Goal: Information Seeking & Learning: Learn about a topic

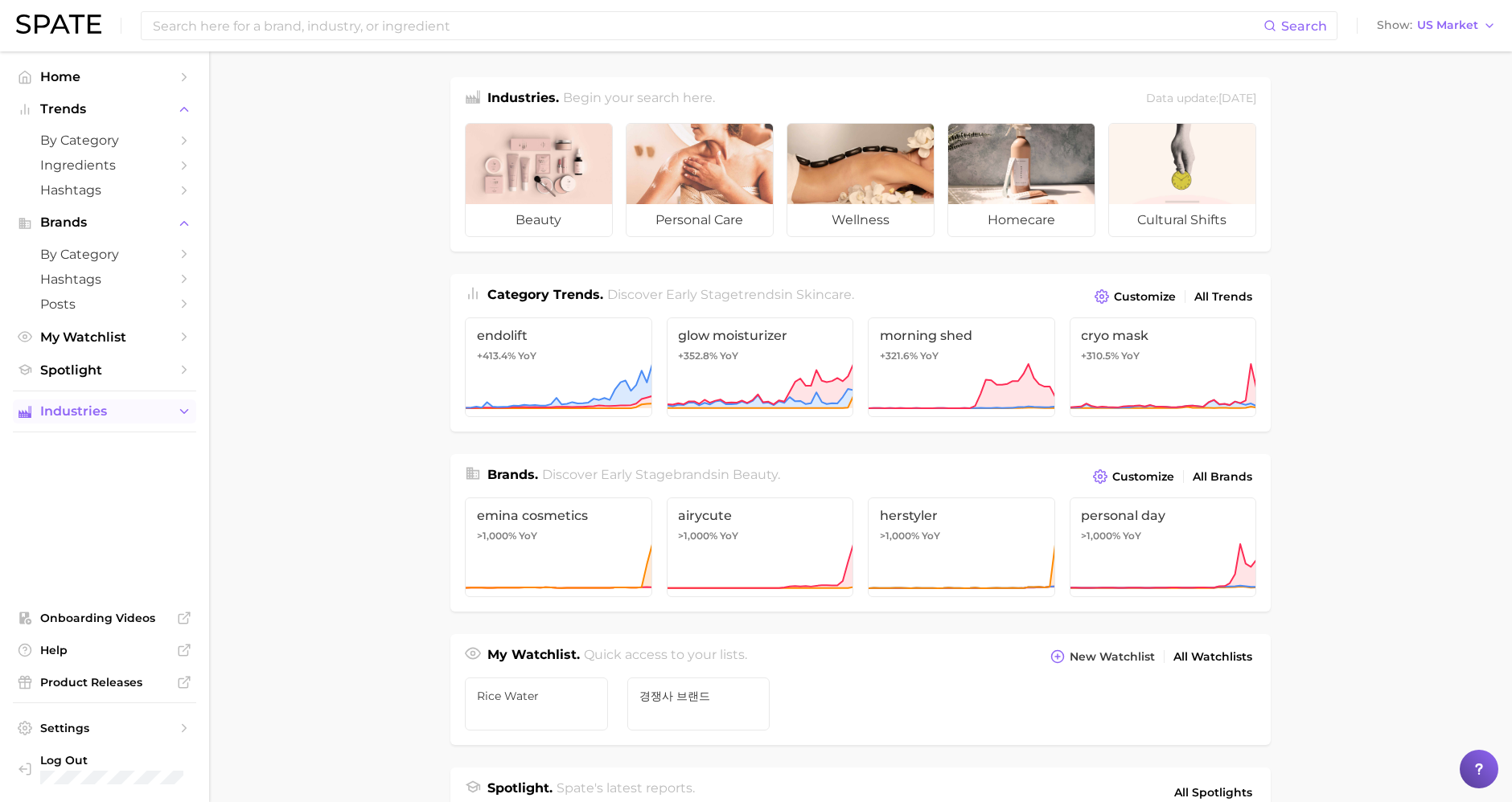
click at [112, 406] on span "Industries" at bounding box center [104, 411] width 128 height 14
click at [96, 363] on span "Spotlight" at bounding box center [104, 370] width 128 height 15
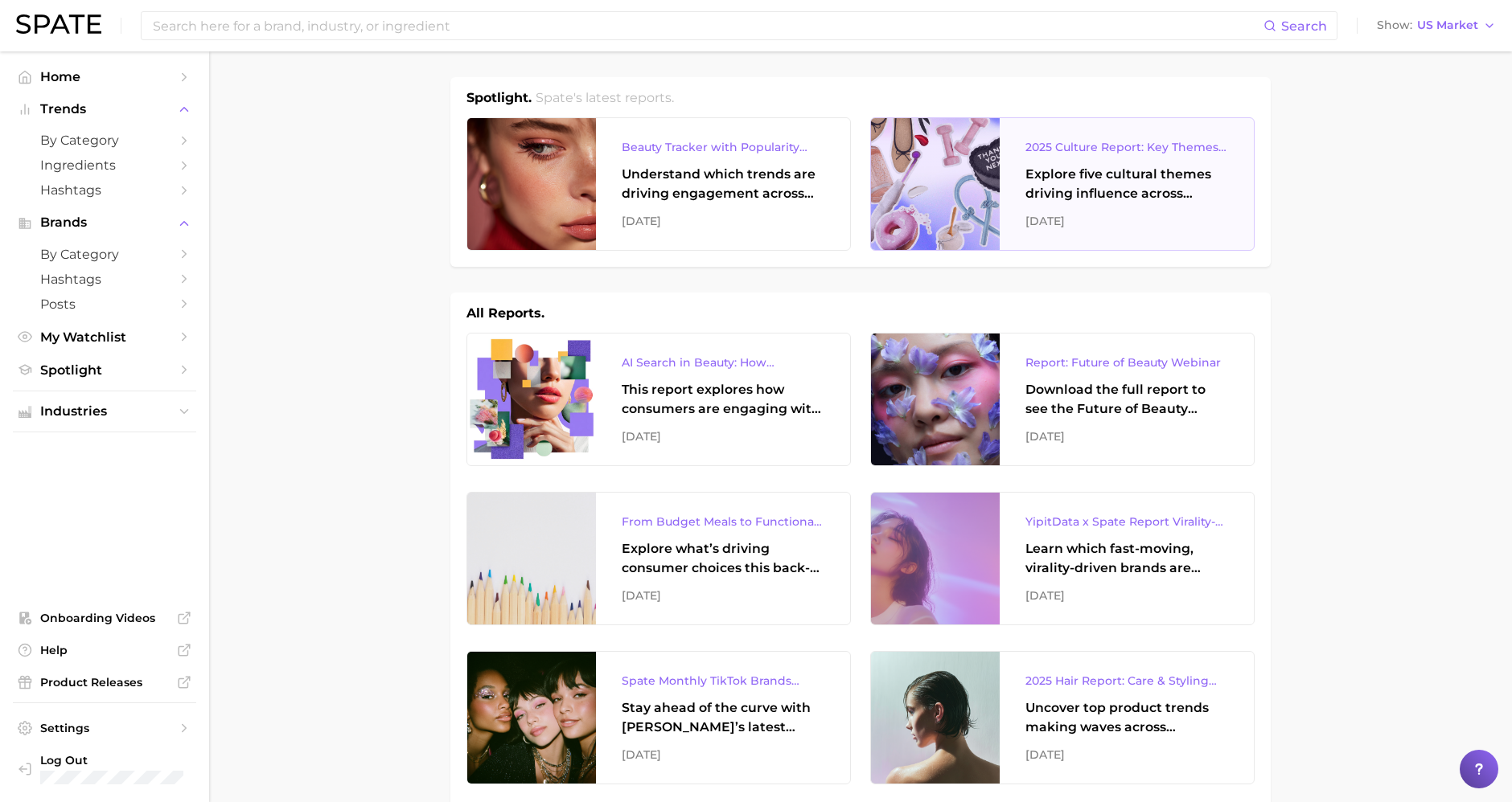
click at [1079, 187] on div "Explore five cultural themes driving influence across beauty, food, and pop cul…" at bounding box center [1126, 184] width 203 height 39
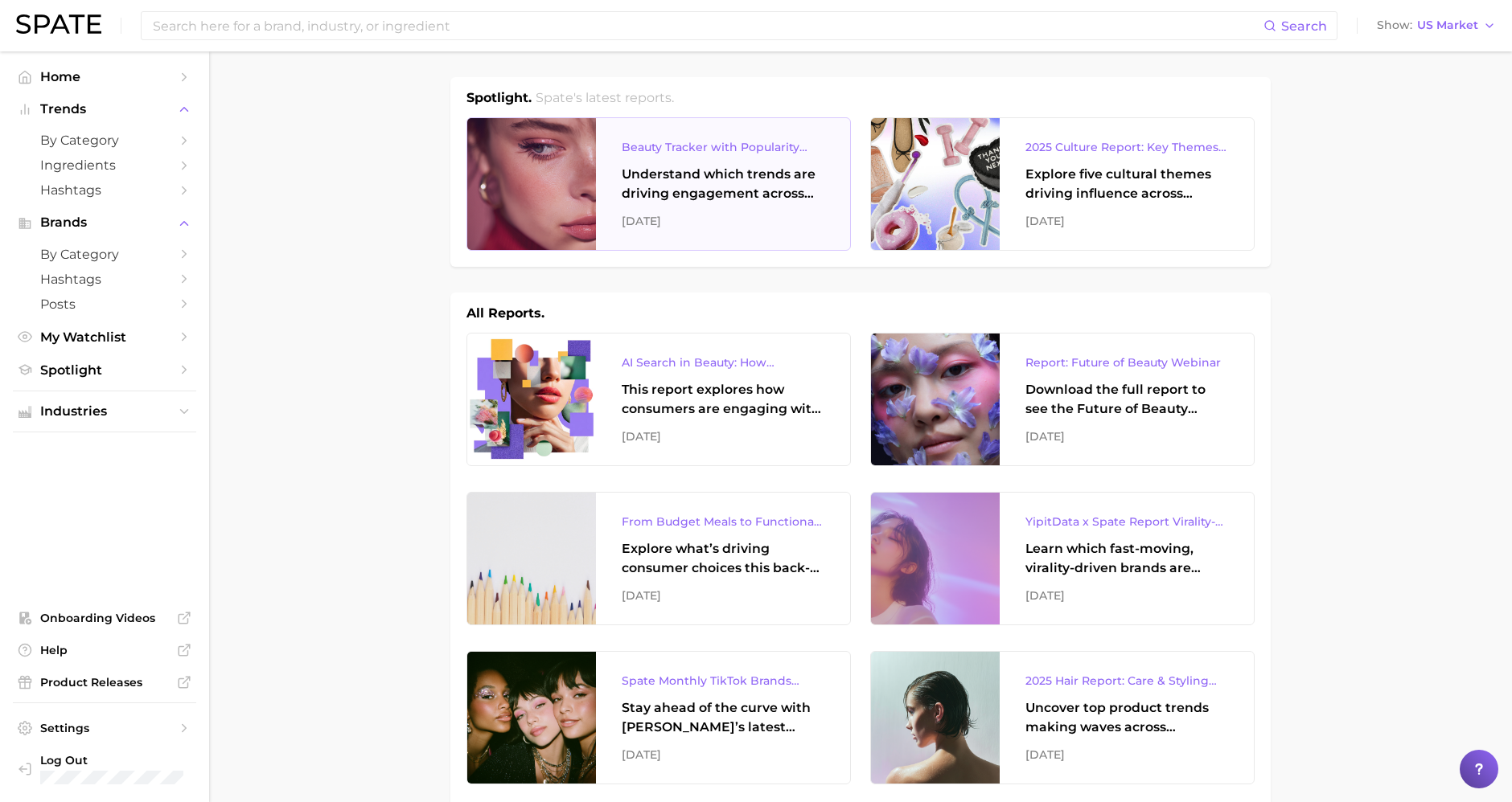
click at [720, 178] on div "Understand which trends are driving engagement across platforms in the skin, ha…" at bounding box center [722, 184] width 203 height 39
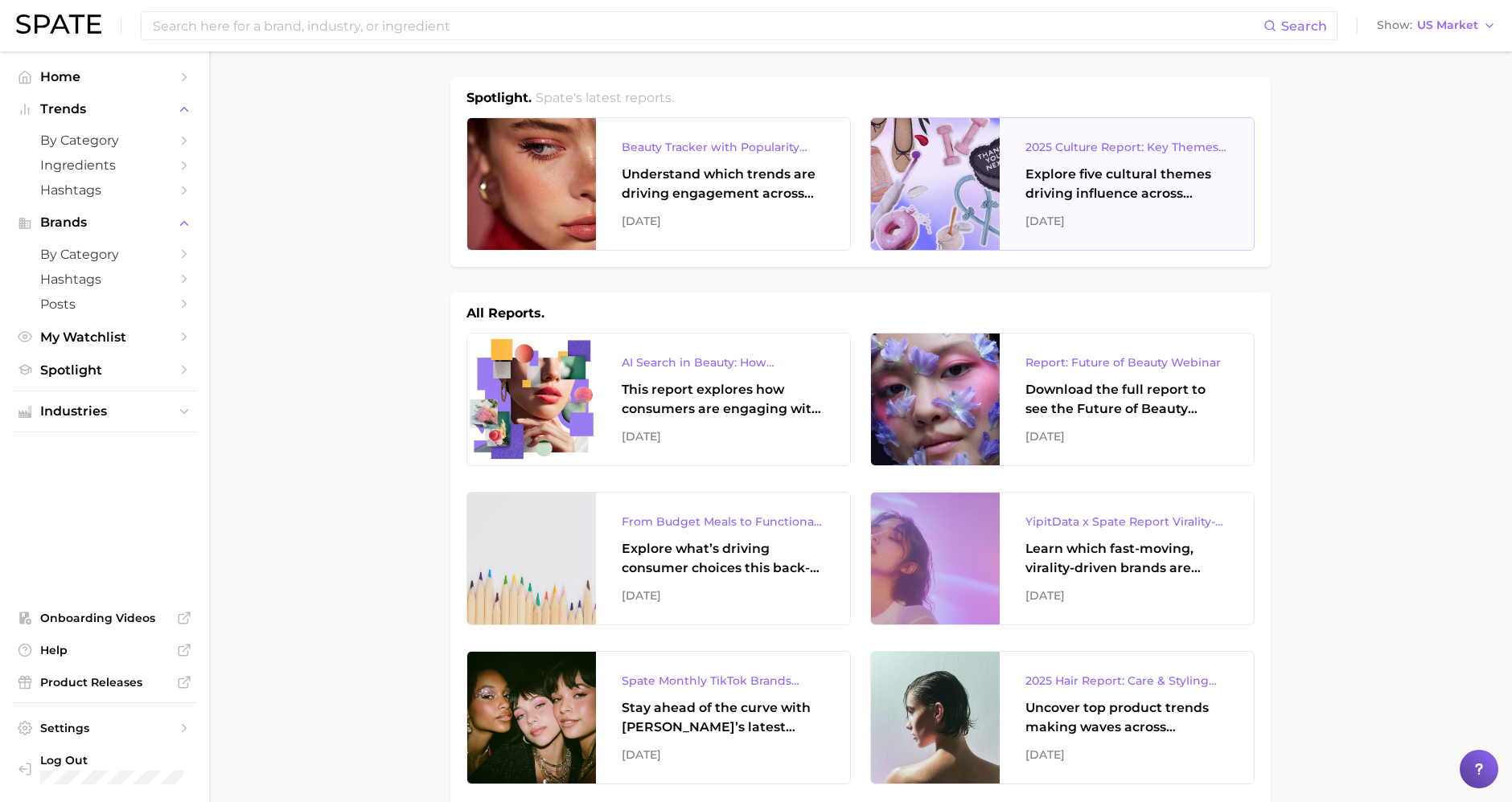
click at [957, 227] on div at bounding box center [934, 184] width 128 height 132
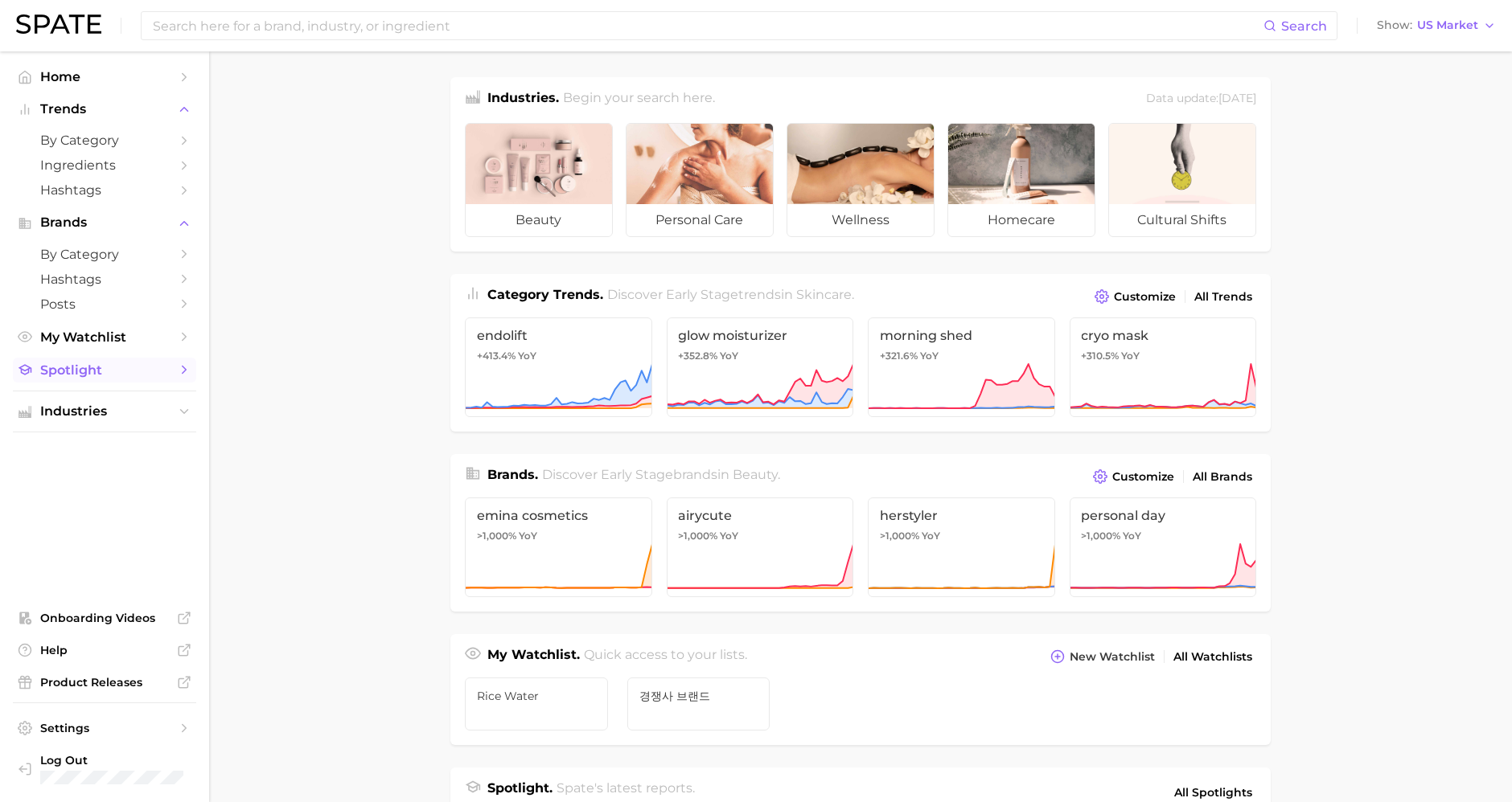
click at [127, 197] on span "Spotlight" at bounding box center [104, 370] width 128 height 15
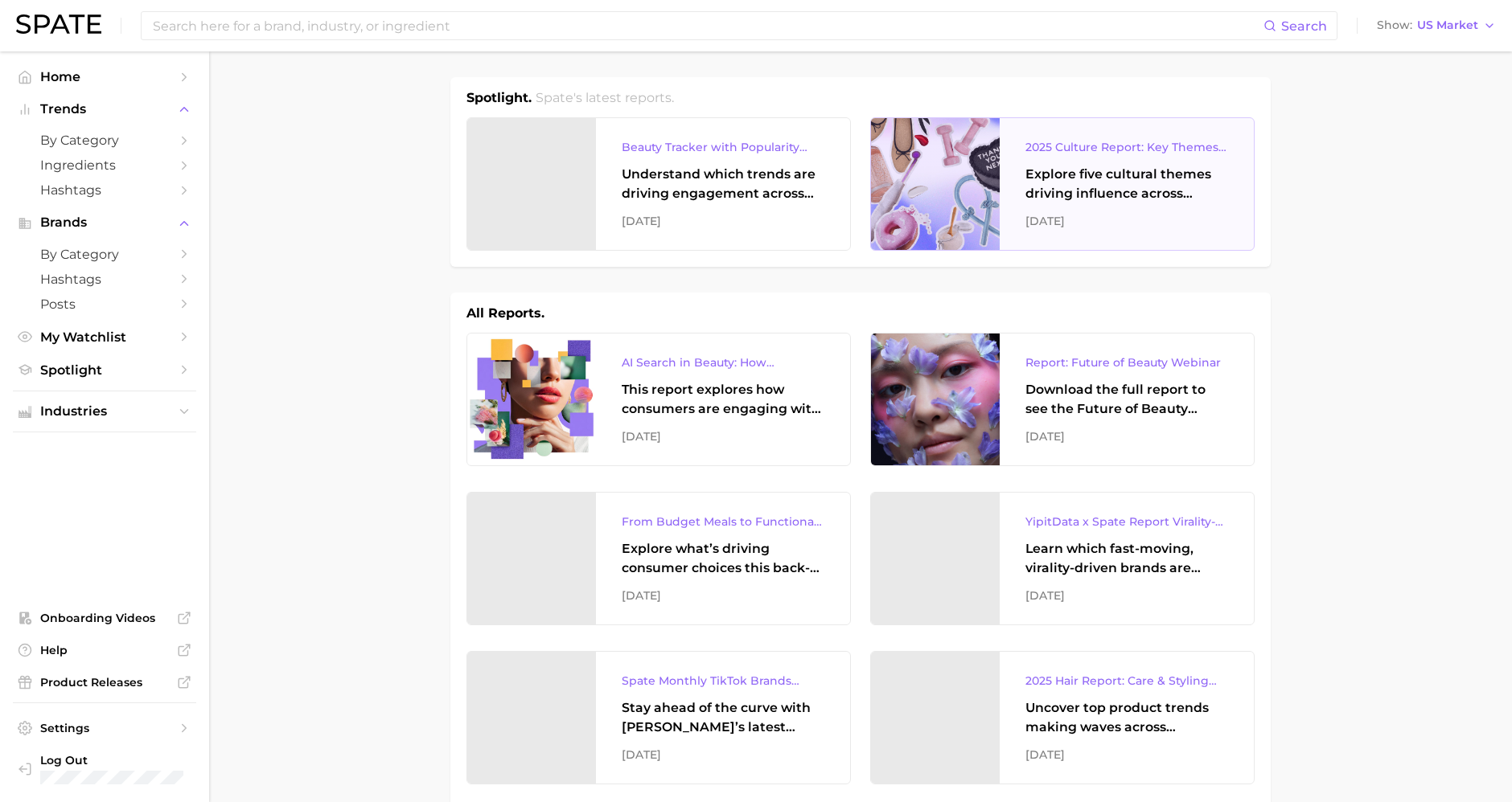
click at [562, 197] on div at bounding box center [934, 184] width 128 height 132
